Goal: Transaction & Acquisition: Purchase product/service

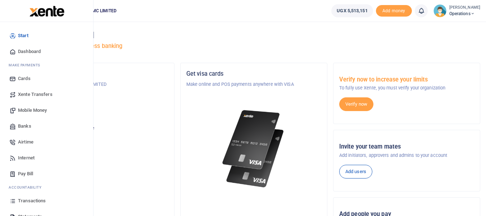
click at [31, 110] on span "Mobile Money" at bounding box center [32, 110] width 29 height 7
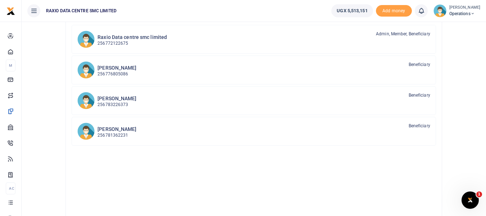
scroll to position [36, 0]
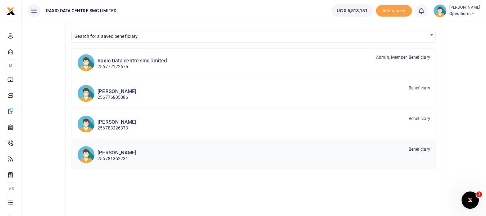
scroll to position [72, 0]
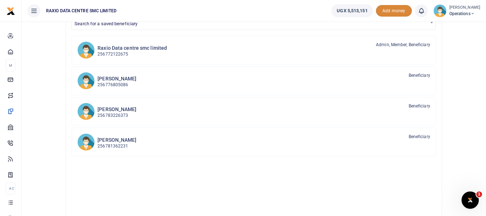
click at [389, 13] on span "Add money" at bounding box center [394, 11] width 36 height 12
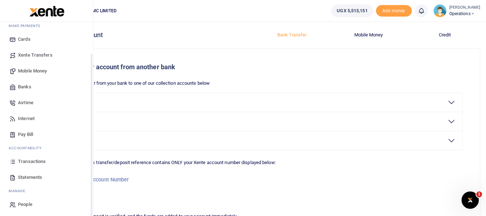
scroll to position [41, 0]
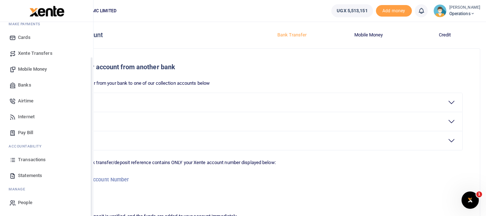
click at [34, 67] on span "Mobile Money" at bounding box center [32, 69] width 29 height 7
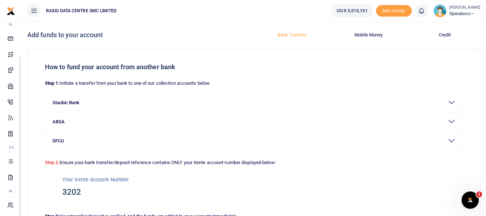
scroll to position [41, 0]
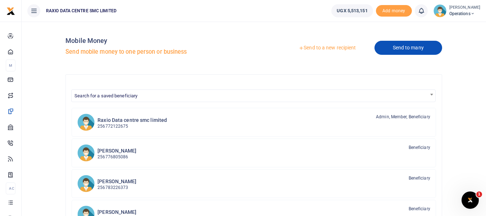
click at [419, 48] on link "Send to many" at bounding box center [409, 48] width 68 height 14
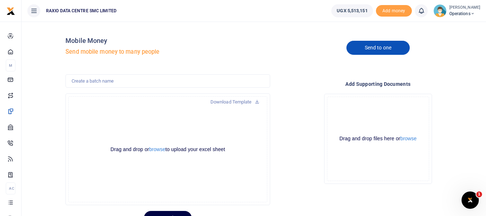
click at [395, 47] on link "Send to one" at bounding box center [378, 48] width 63 height 14
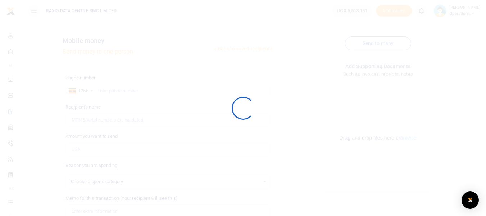
select select
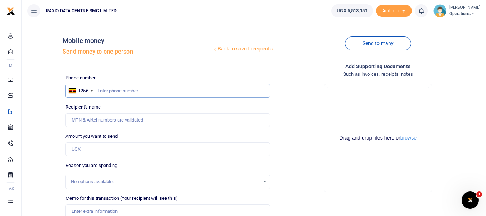
click at [153, 89] on input "text" at bounding box center [168, 91] width 205 height 14
type input "701234037"
click at [107, 148] on input "Amount you want to send" at bounding box center [168, 149] width 205 height 14
type input "Hillary Tumwiine"
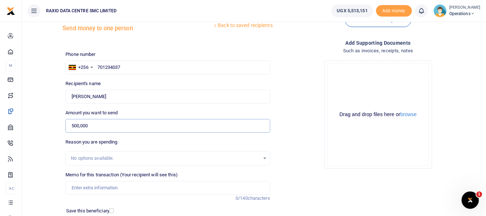
scroll to position [36, 0]
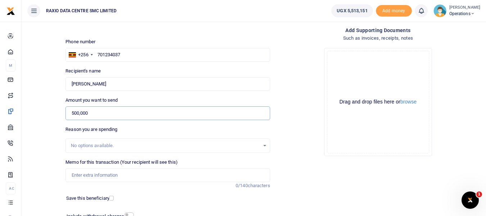
type input "500,000"
click at [131, 173] on input "Memo for this transaction (Your recipient will see this)" at bounding box center [168, 175] width 205 height 14
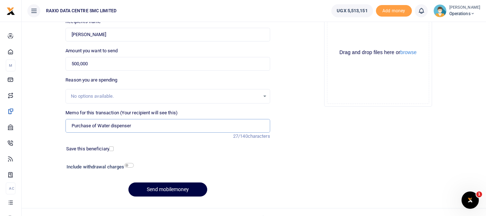
scroll to position [96, 0]
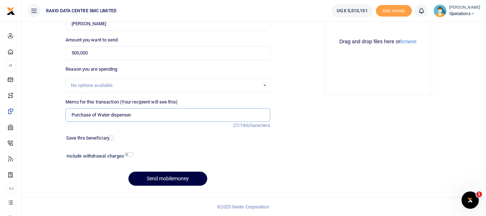
type input "Purchase of Water dispenser"
click at [112, 138] on input "checkbox" at bounding box center [111, 137] width 5 height 5
checkbox input "true"
click at [131, 153] on input "checkbox" at bounding box center [129, 154] width 9 height 5
checkbox input "true"
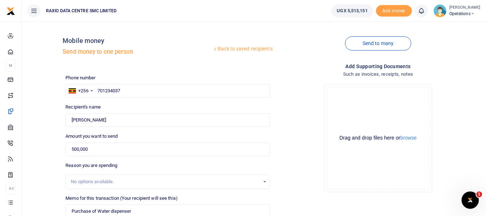
scroll to position [116, 0]
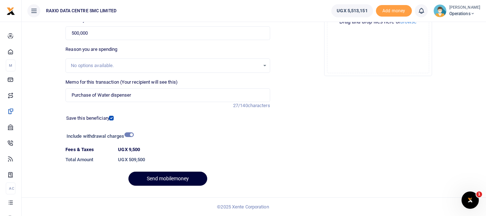
click at [180, 176] on button "Send mobilemoney" at bounding box center [168, 178] width 79 height 14
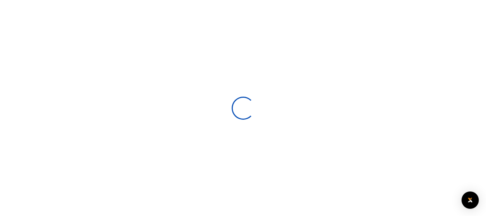
select select
